Goal: Information Seeking & Learning: Understand process/instructions

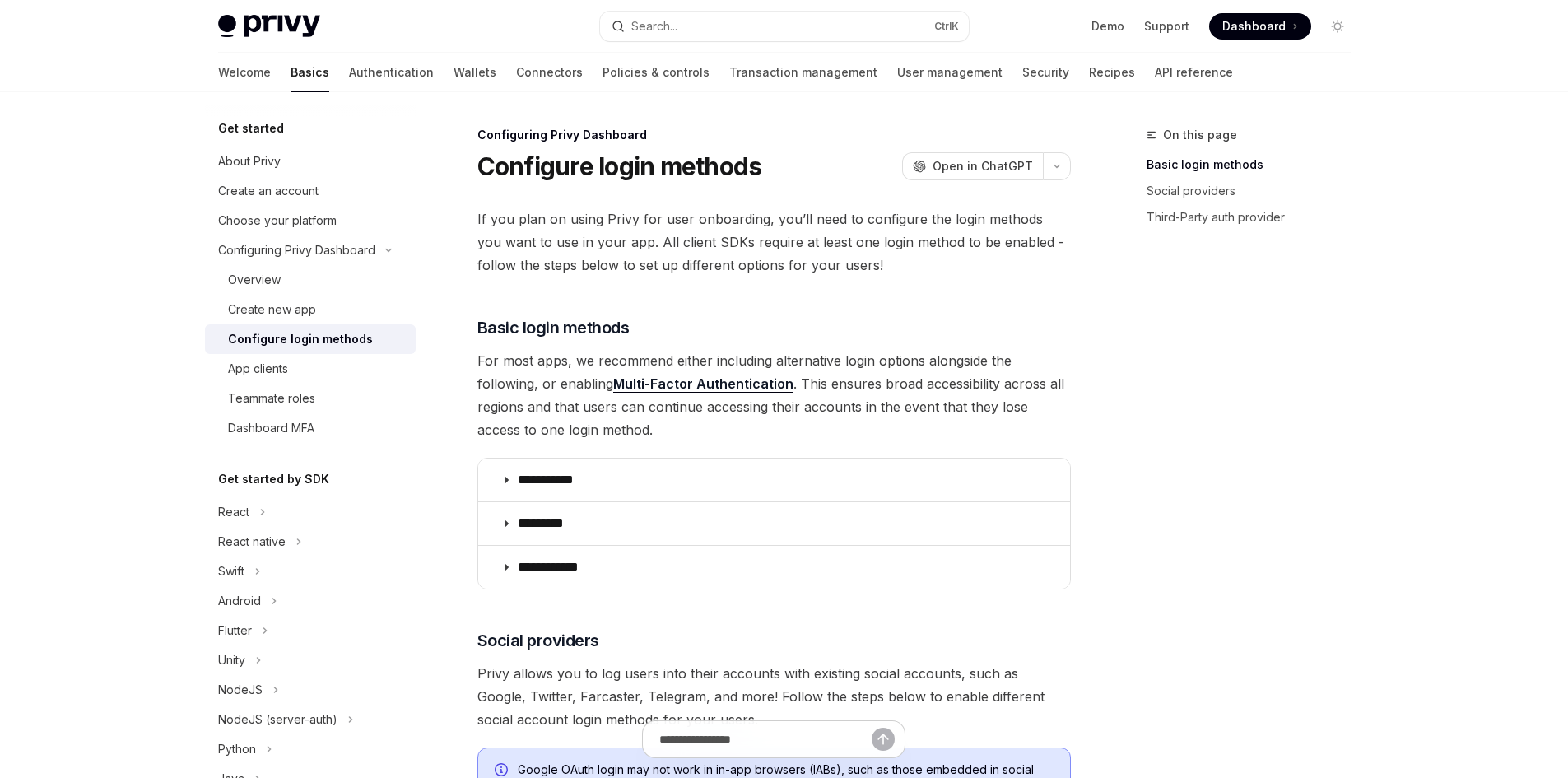
click at [258, 339] on div "Configure login methods" at bounding box center [300, 338] width 145 height 19
type textarea "*"
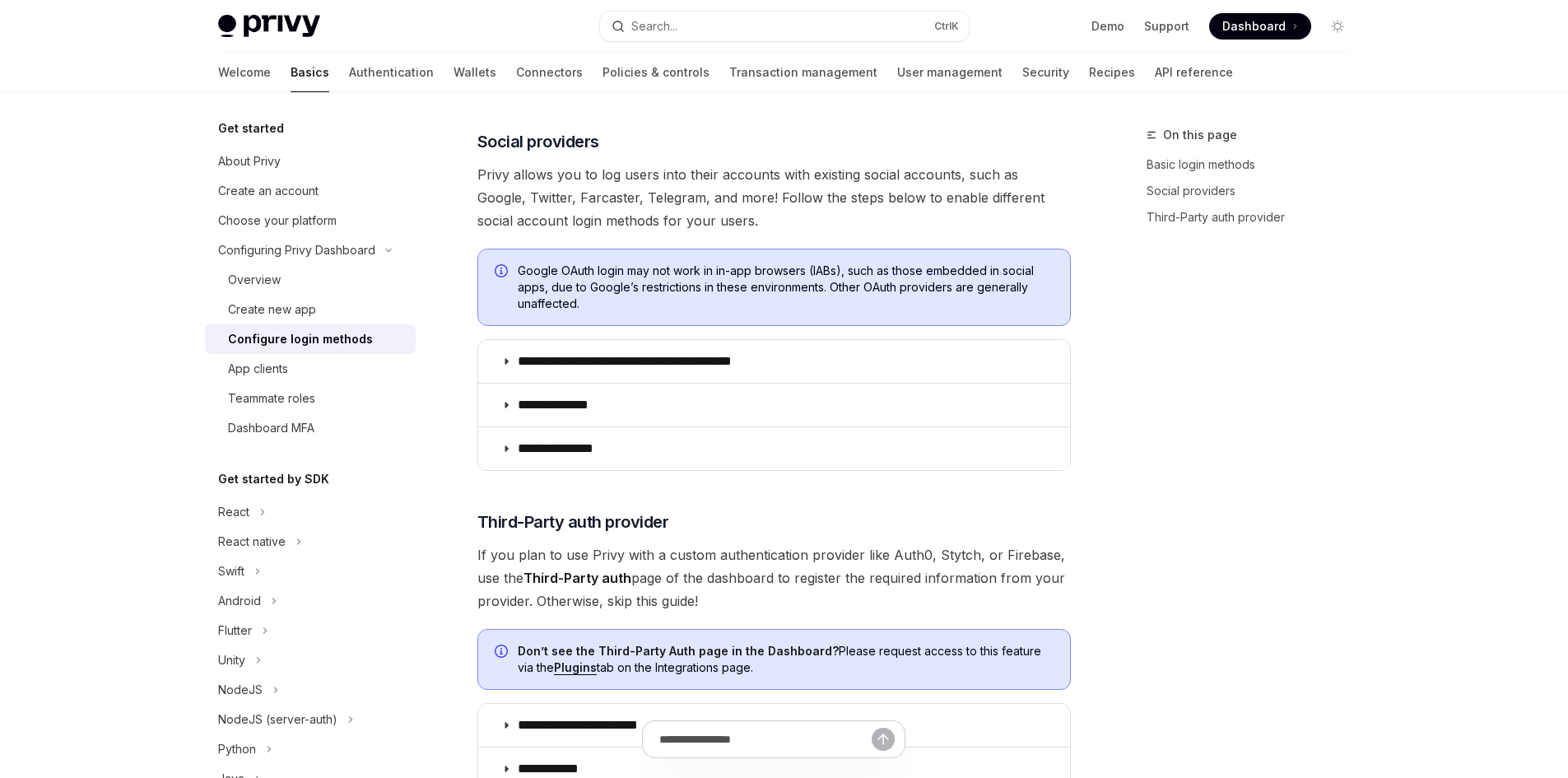
scroll to position [493, 0]
